Goal: Task Accomplishment & Management: Use online tool/utility

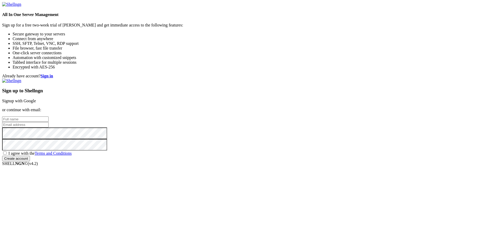
click at [36, 99] on link "Signup with Google" at bounding box center [19, 101] width 34 height 4
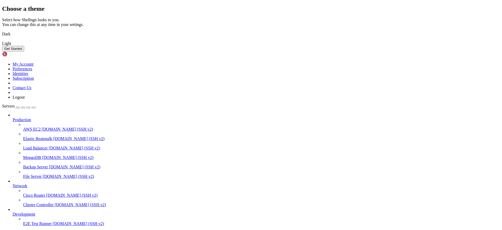
click at [2, 31] on img at bounding box center [2, 31] width 0 height 0
click at [24, 51] on button "Get Started" at bounding box center [13, 49] width 22 height 6
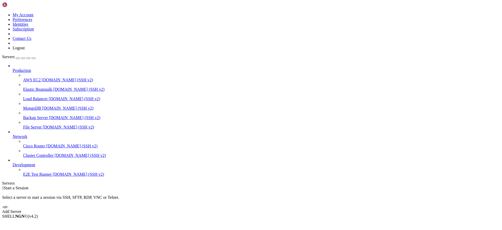
click at [18, 58] on div "button" at bounding box center [18, 58] width 0 height 0
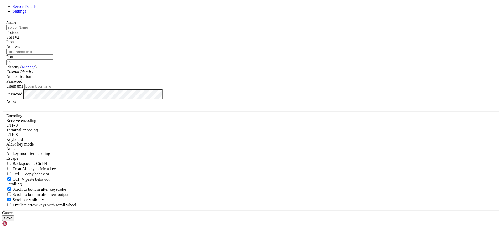
click at [53, 30] on input "text" at bounding box center [29, 28] width 47 height 6
type input "Nube"
click at [71, 89] on input "Username" at bounding box center [47, 87] width 47 height 6
type input "admin"
click at [53, 55] on input "Address" at bounding box center [29, 52] width 47 height 6
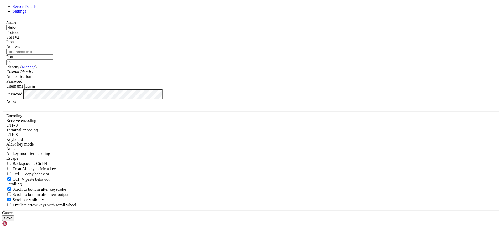
paste input "[TECHNICAL_ID]"
type input "[TECHNICAL_ID]"
click at [14, 216] on button "Save" at bounding box center [8, 219] width 12 height 6
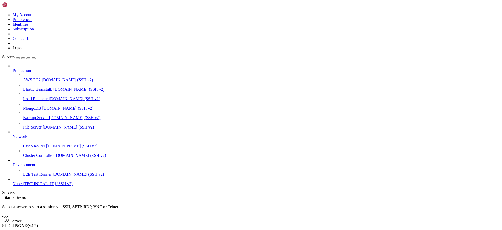
click at [27, 186] on span "[TECHNICAL_ID] (SSH v2)" at bounding box center [48, 184] width 50 height 4
